Goal: Information Seeking & Learning: Learn about a topic

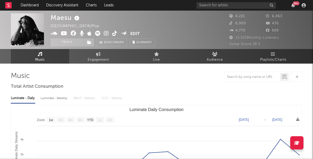
select select "1w"
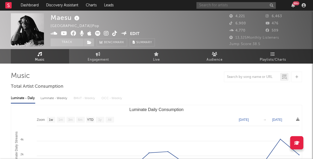
click at [218, 6] on input "text" at bounding box center [236, 5] width 79 height 7
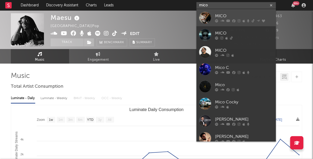
type input "mico"
click at [236, 14] on div "MICO" at bounding box center [244, 16] width 58 height 6
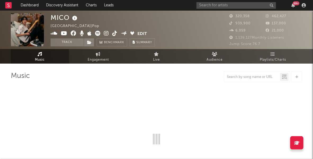
select select "6m"
